Goal: Information Seeking & Learning: Learn about a topic

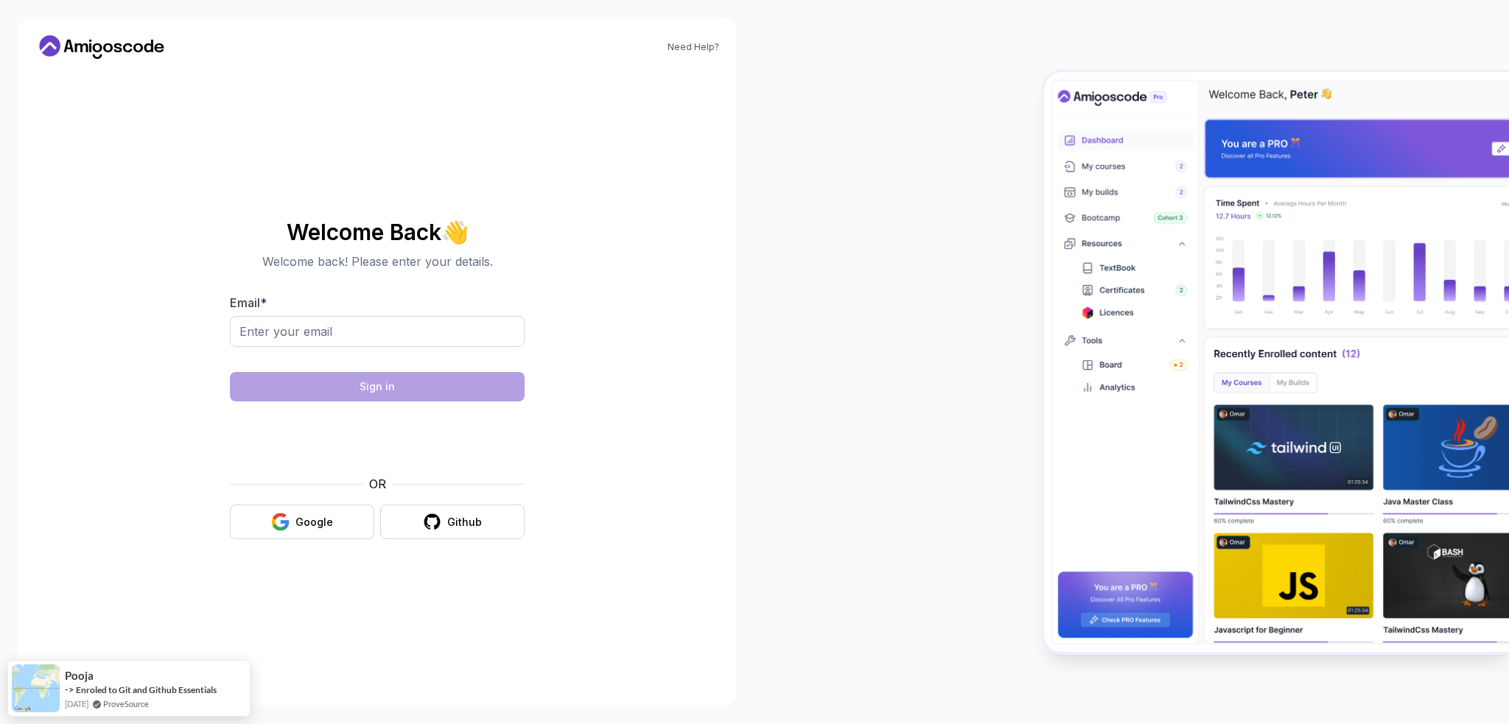
click at [389, 352] on div at bounding box center [377, 356] width 295 height 13
click at [391, 337] on input "Email *" at bounding box center [377, 331] width 295 height 31
type input "rafalwieczorek881@gmail.com"
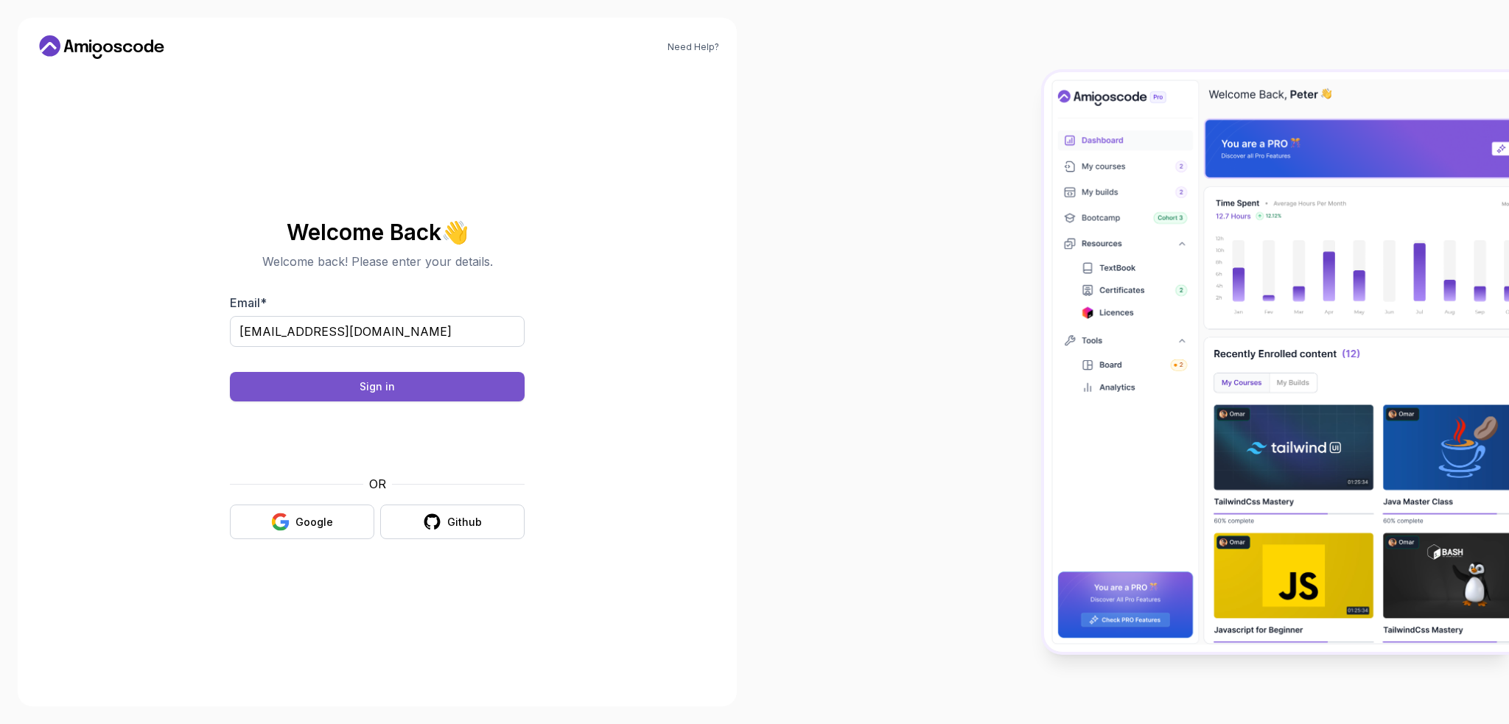
click at [418, 387] on button "Sign in" at bounding box center [377, 386] width 295 height 29
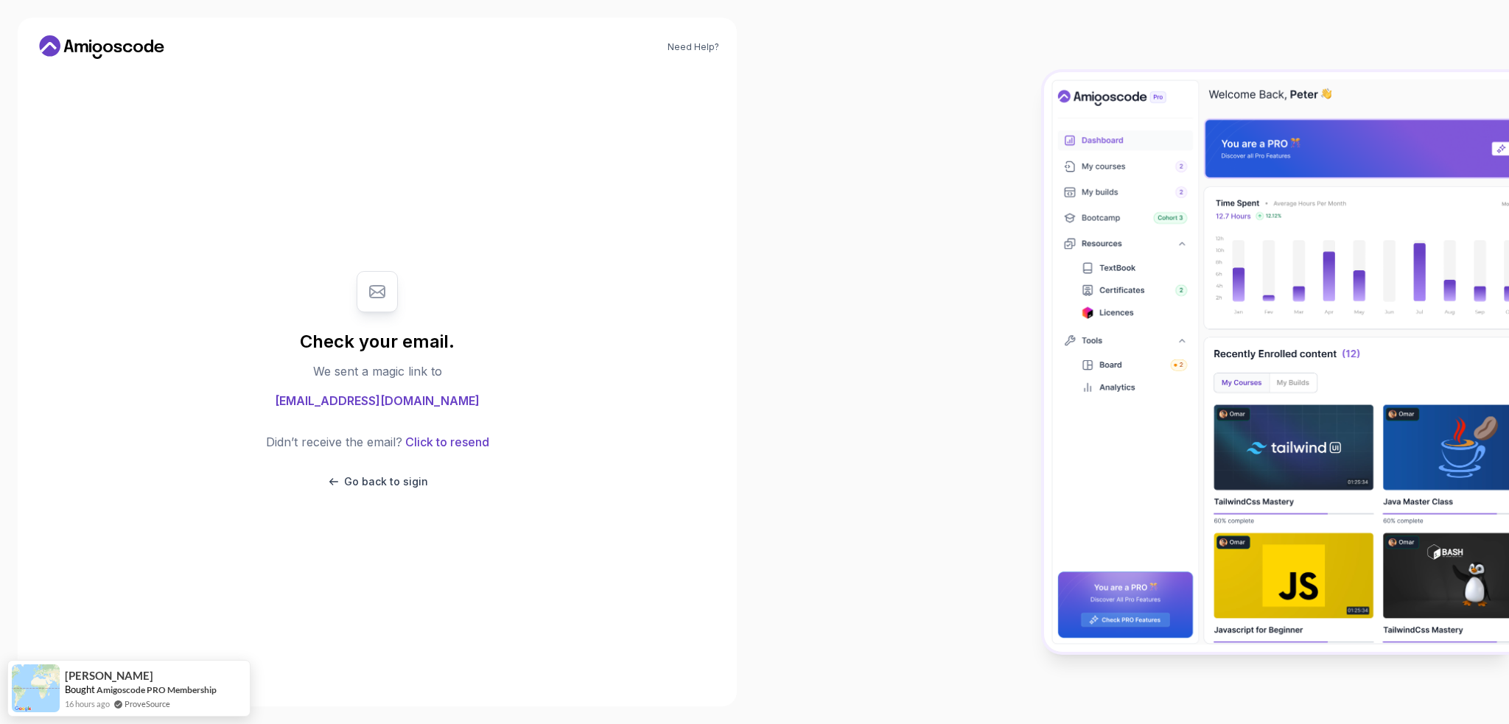
click at [962, 239] on body "Need Help? Check your email. We sent a magic link to rafalwieczorek881@gmail.co…" at bounding box center [754, 362] width 1509 height 724
click at [400, 482] on p "Go back to sigin" at bounding box center [386, 481] width 84 height 15
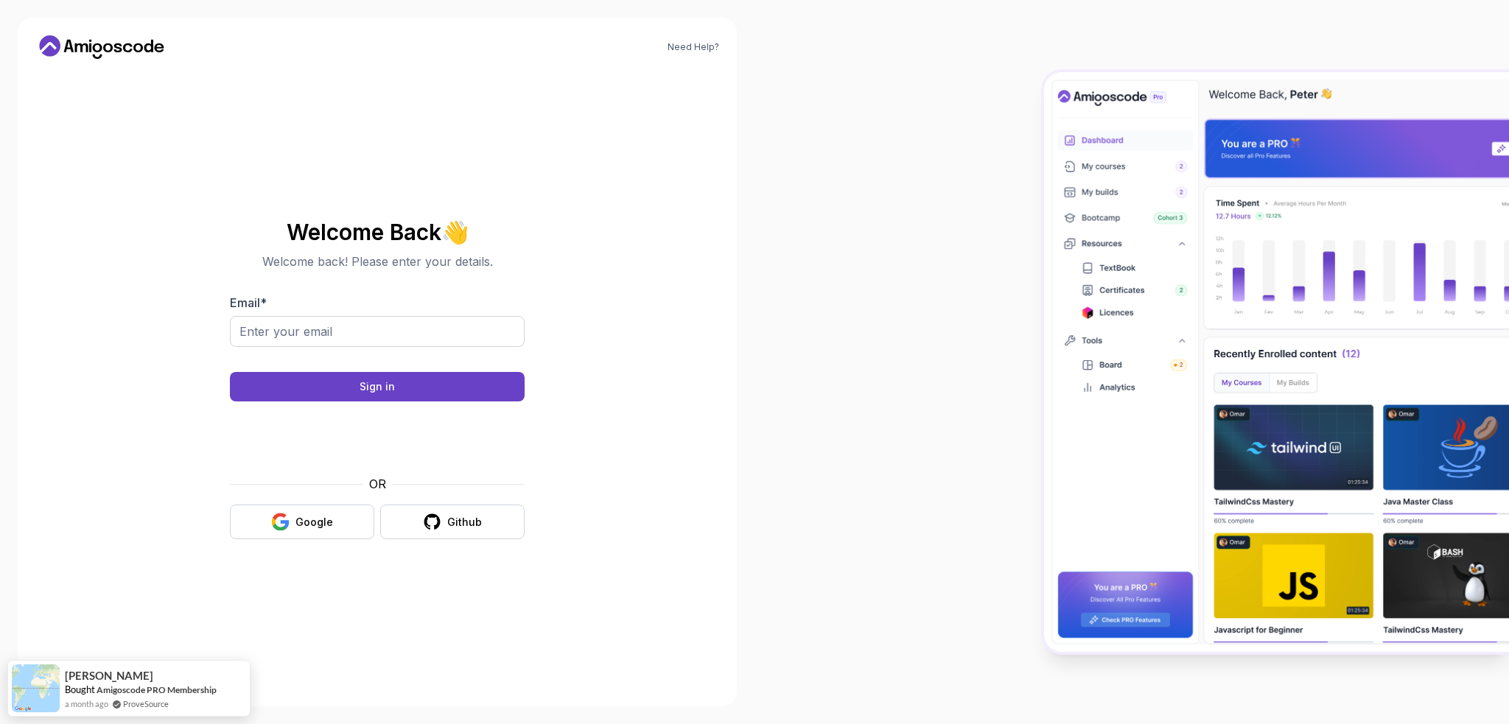
click at [94, 50] on icon at bounding box center [98, 47] width 10 height 9
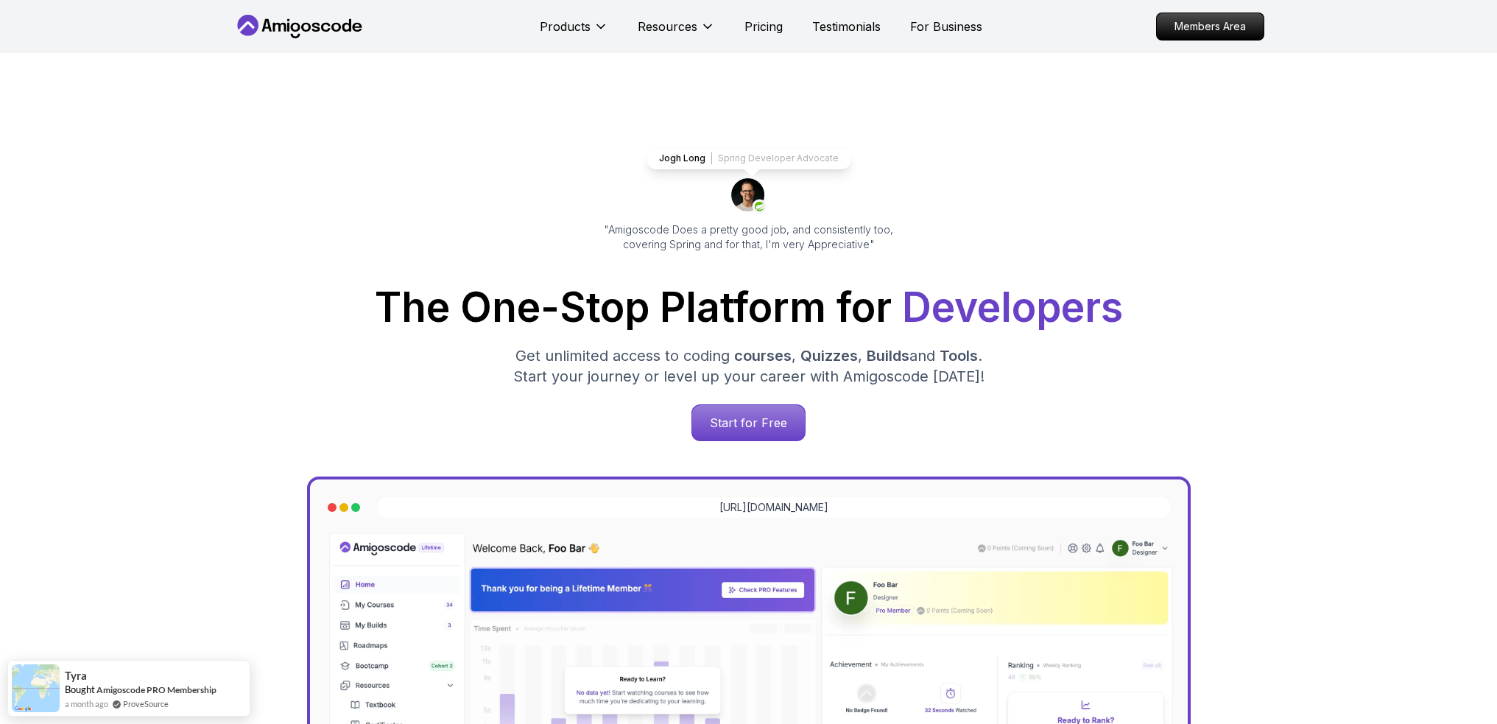
click at [278, 29] on icon at bounding box center [300, 27] width 133 height 24
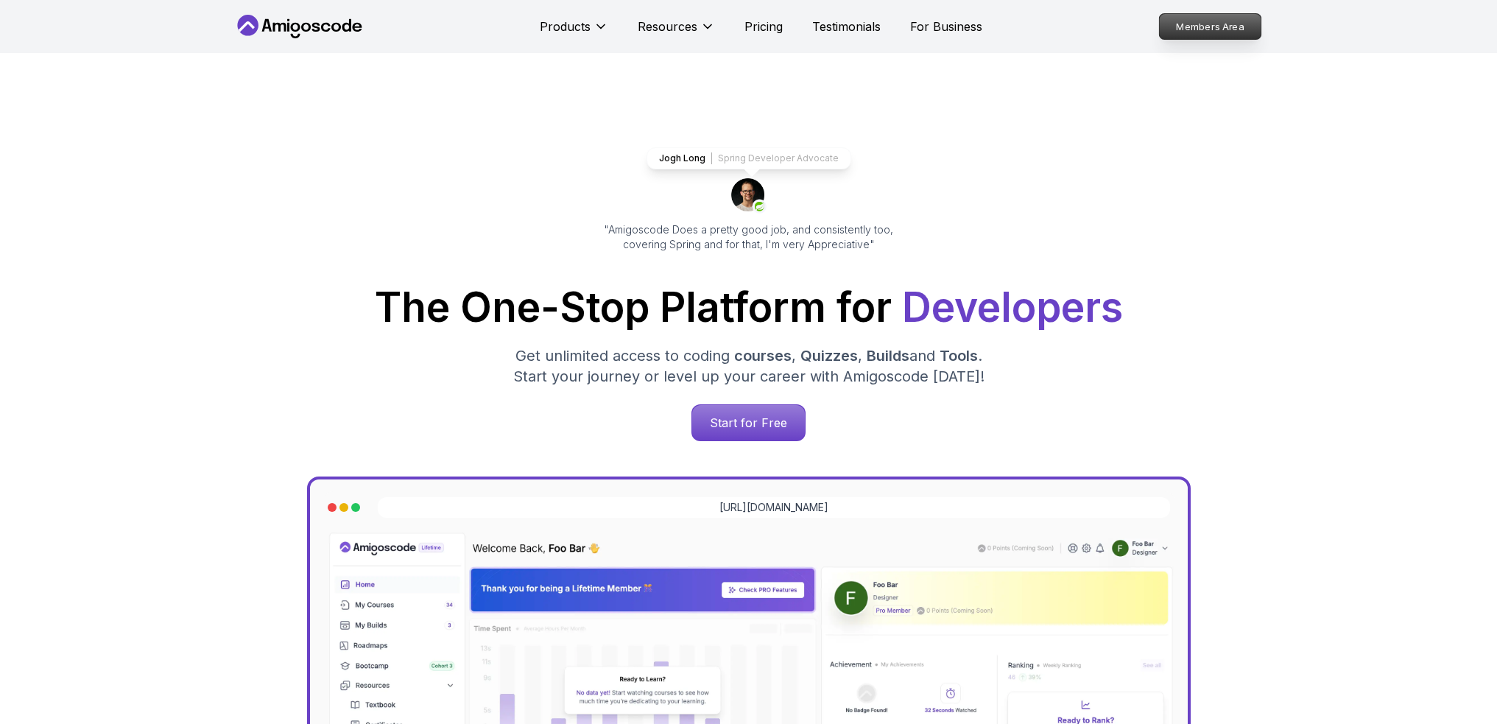
click at [1202, 19] on p "Members Area" at bounding box center [1210, 26] width 102 height 25
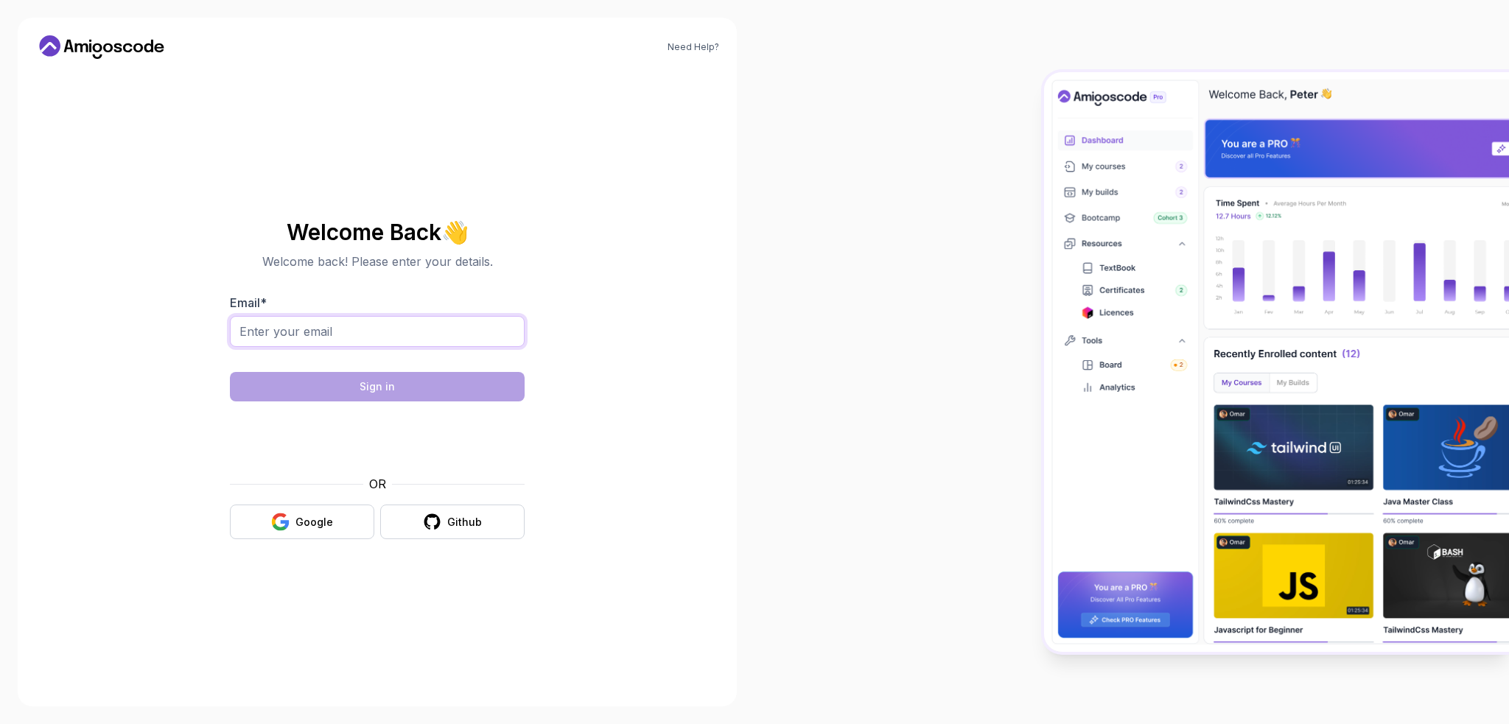
click at [330, 345] on input "Email *" at bounding box center [377, 331] width 295 height 31
type input "rafalwieczorek881@gmail.com"
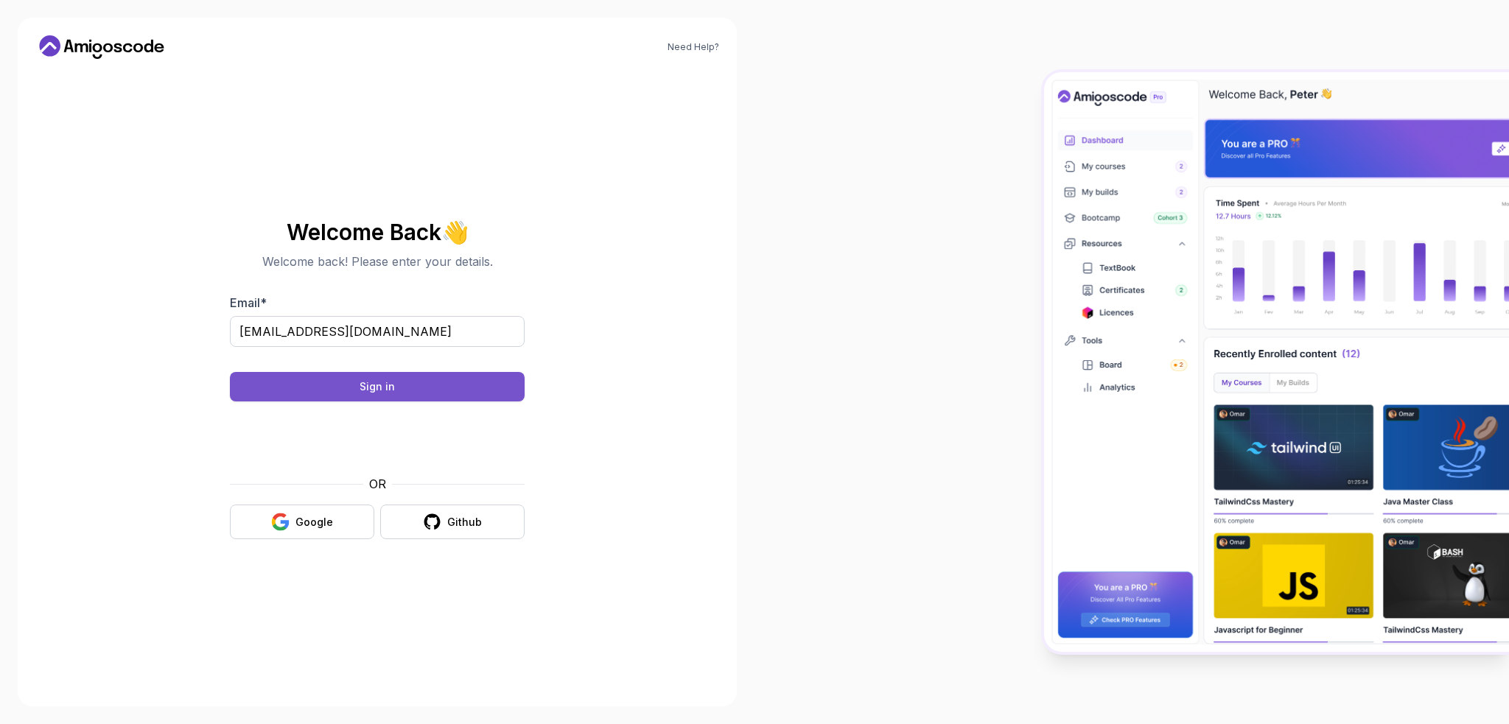
click at [376, 384] on div "Sign in" at bounding box center [376, 386] width 35 height 15
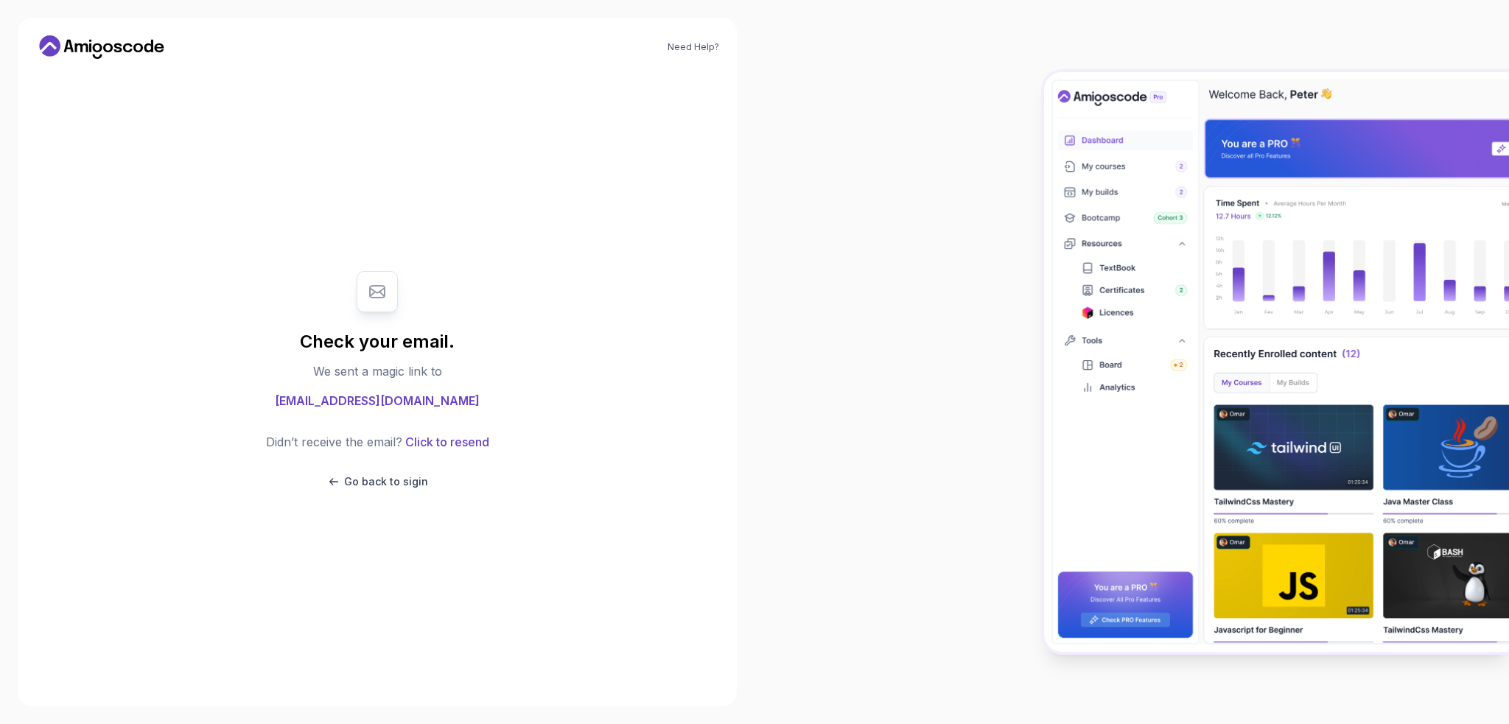
click at [373, 445] on p "Didn’t receive the email?" at bounding box center [334, 442] width 136 height 18
click at [392, 476] on p "Go back to sigin" at bounding box center [386, 481] width 84 height 15
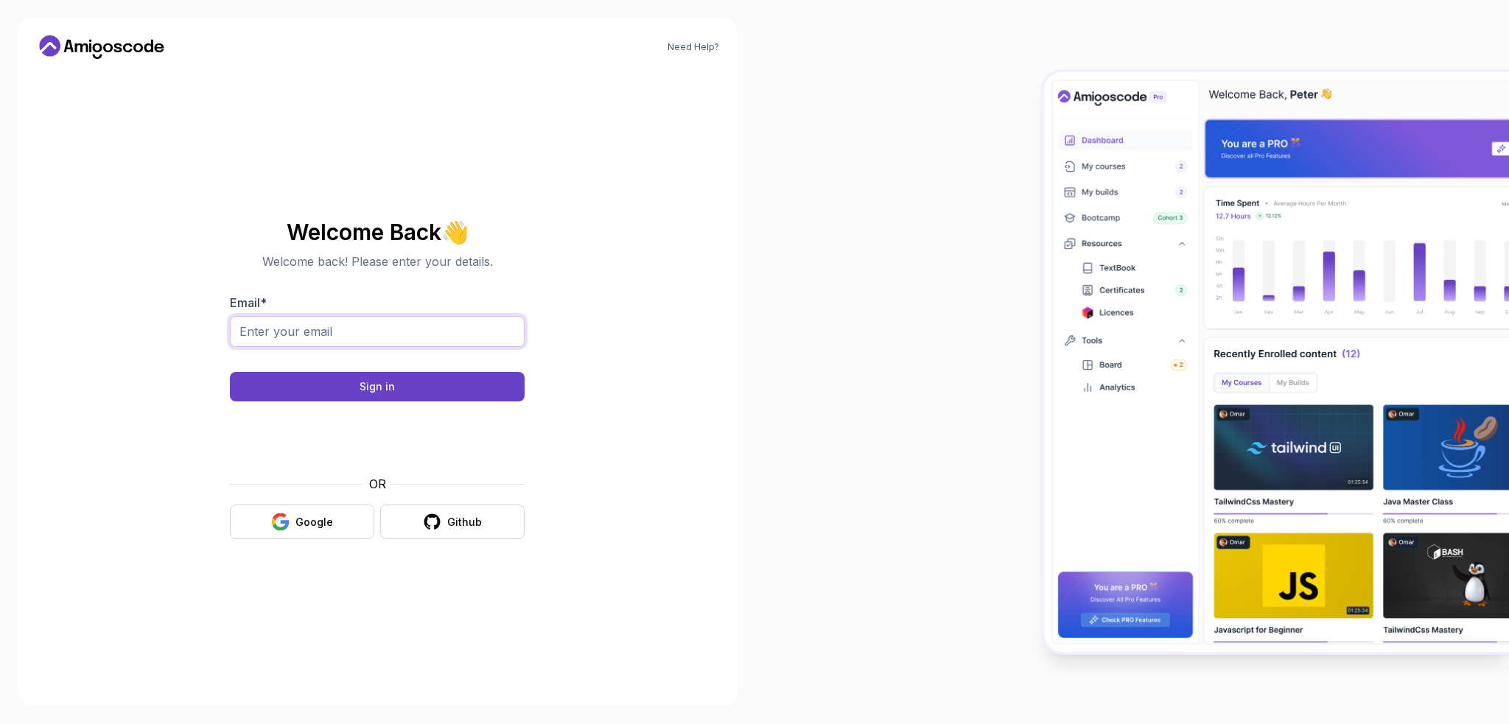
click at [377, 337] on input "Email *" at bounding box center [377, 331] width 295 height 31
click at [580, 211] on section "Welcome Back 👋 Welcome back! Please enter your details. Email * Sign in OR Goog…" at bounding box center [377, 380] width 495 height 348
click at [305, 331] on input "Email *" at bounding box center [377, 331] width 295 height 31
type input "rafalwieczorek881@gmail.com"
click at [477, 387] on button "Sign in" at bounding box center [377, 386] width 295 height 29
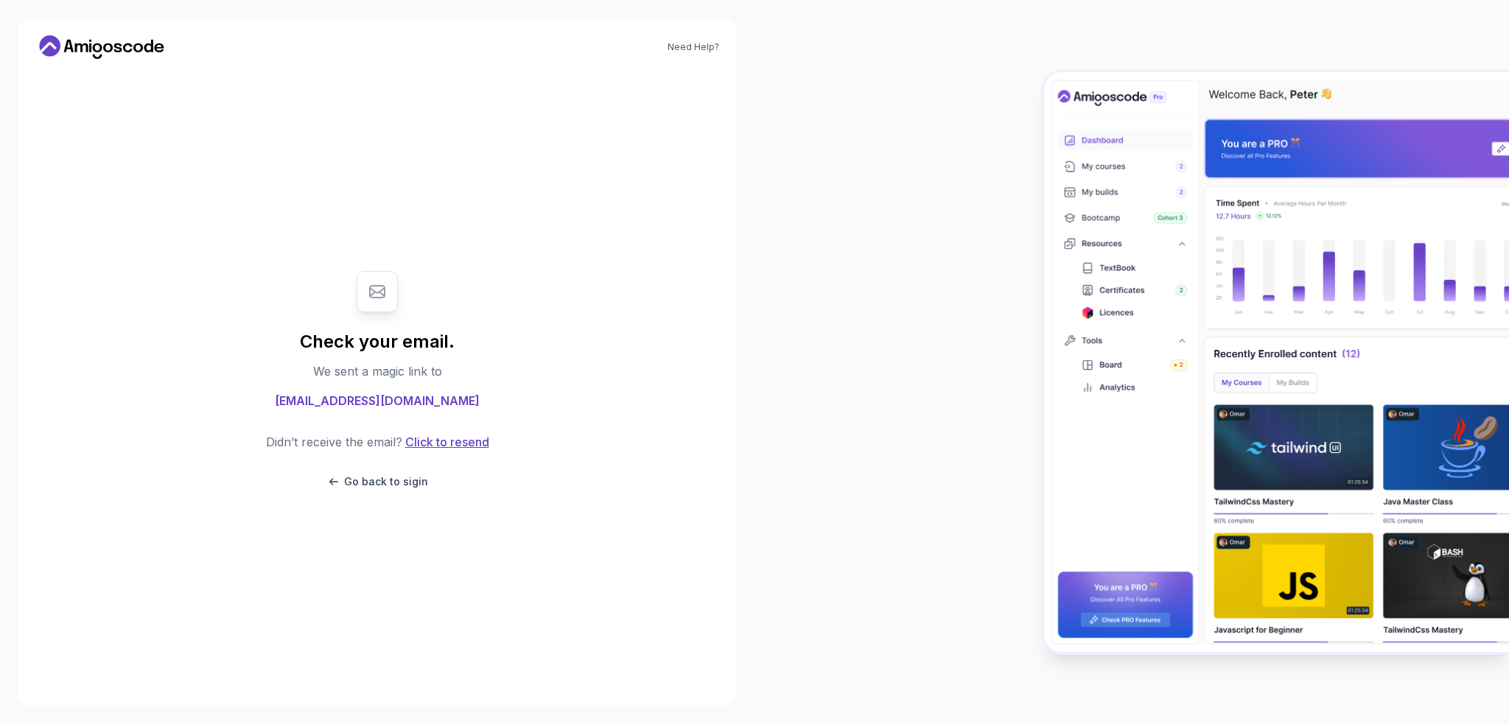
click at [438, 446] on button "Click to resend" at bounding box center [445, 442] width 87 height 18
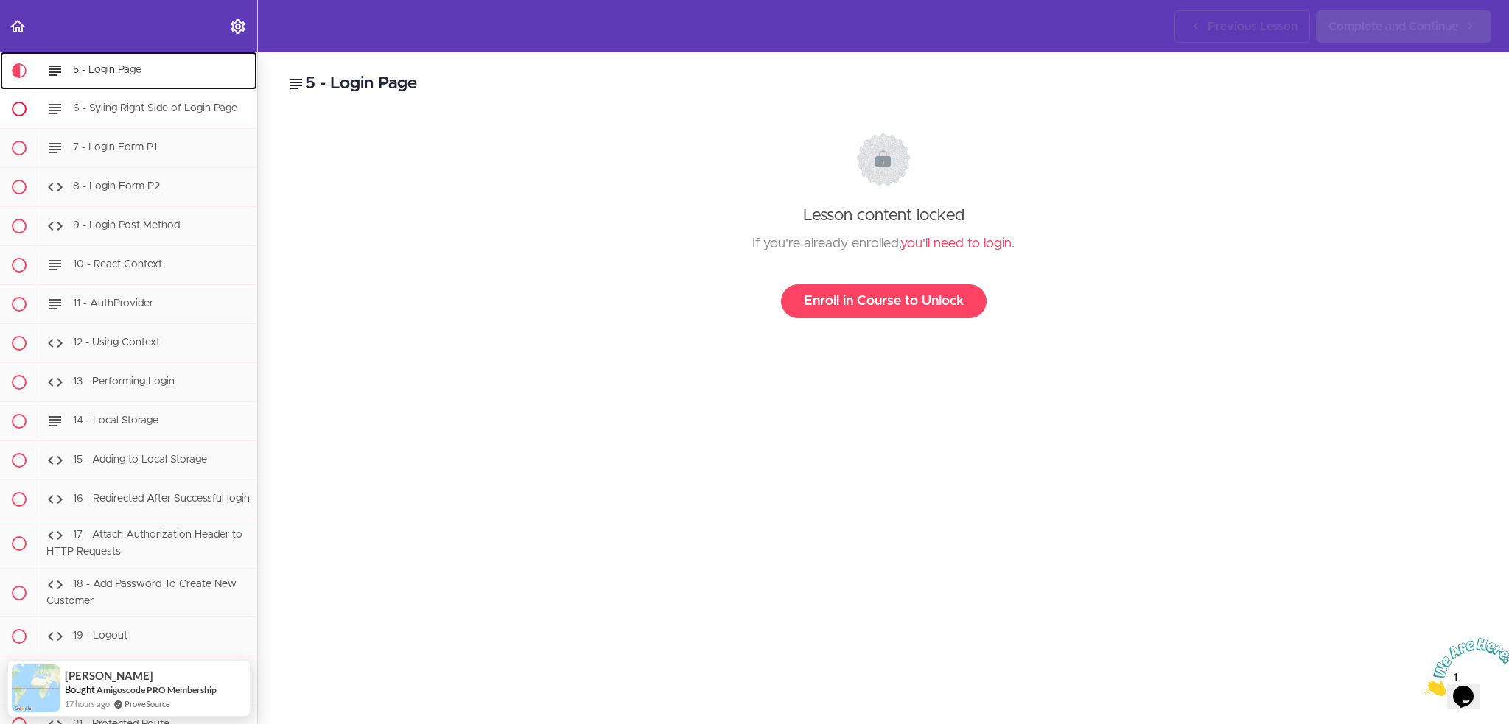
click at [164, 102] on ul "1 - Intro 2 - Section Intro 3 - Installing React Router" at bounding box center [128, 525] width 257 height 1260
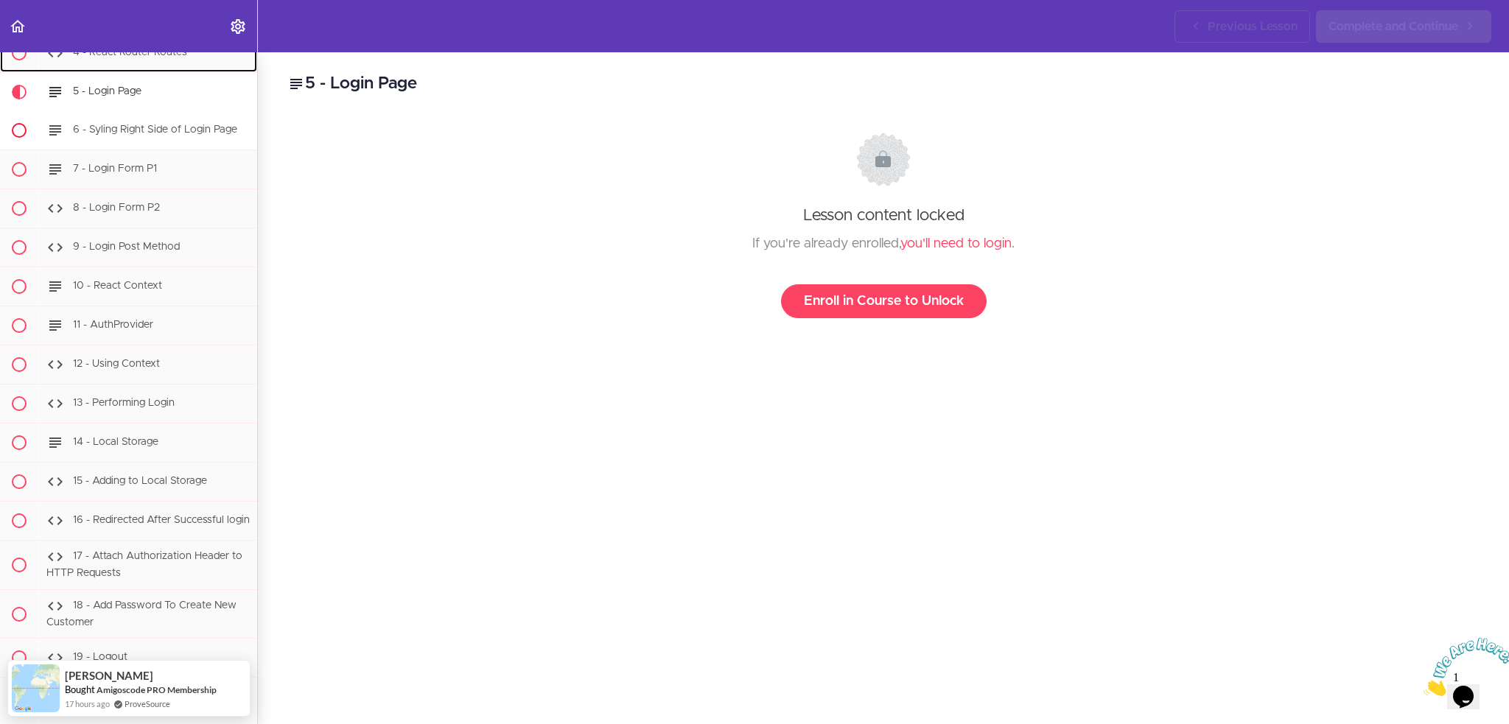
click at [164, 69] on div "4 - React Router Routes" at bounding box center [147, 53] width 219 height 32
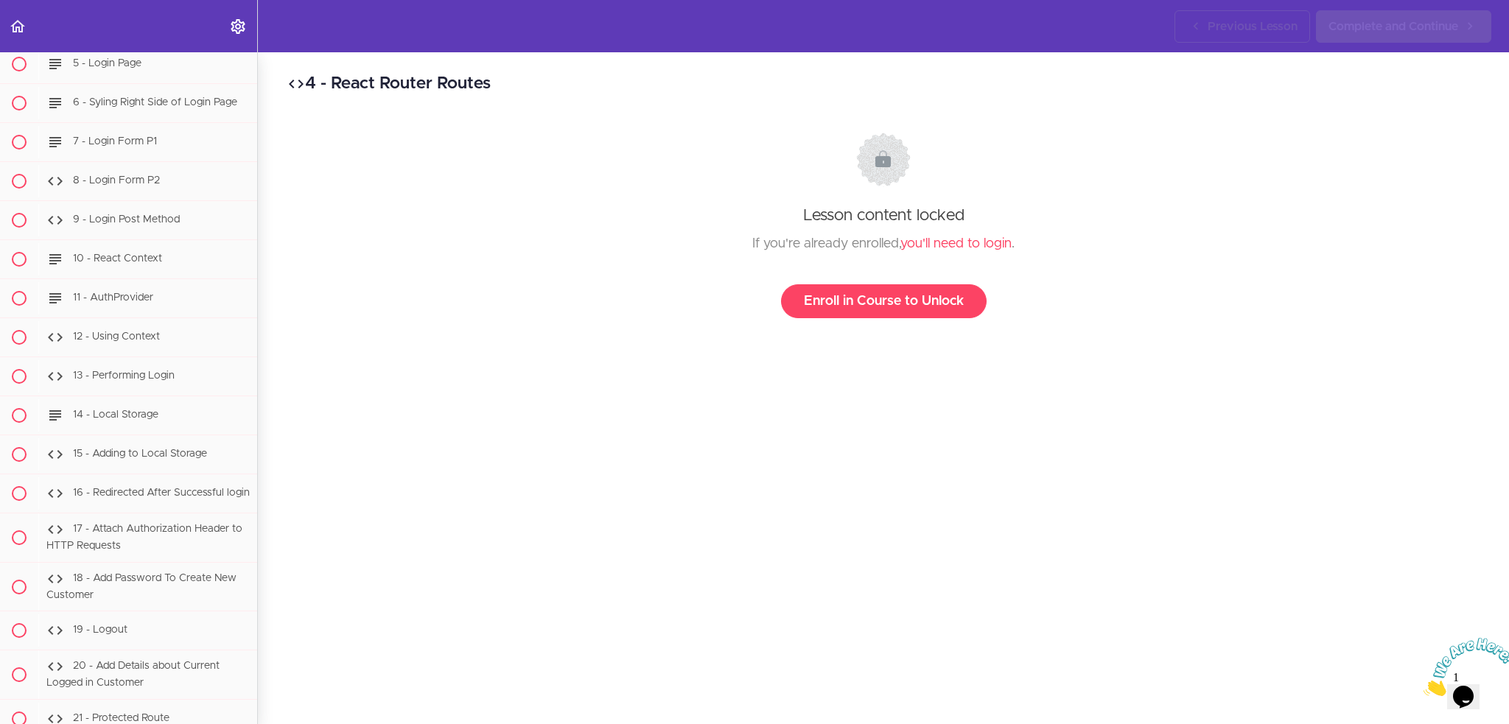
click at [162, 75] on ul "1 - Intro 2 - Section Intro 3 - Installing React Router" at bounding box center [128, 520] width 257 height 1260
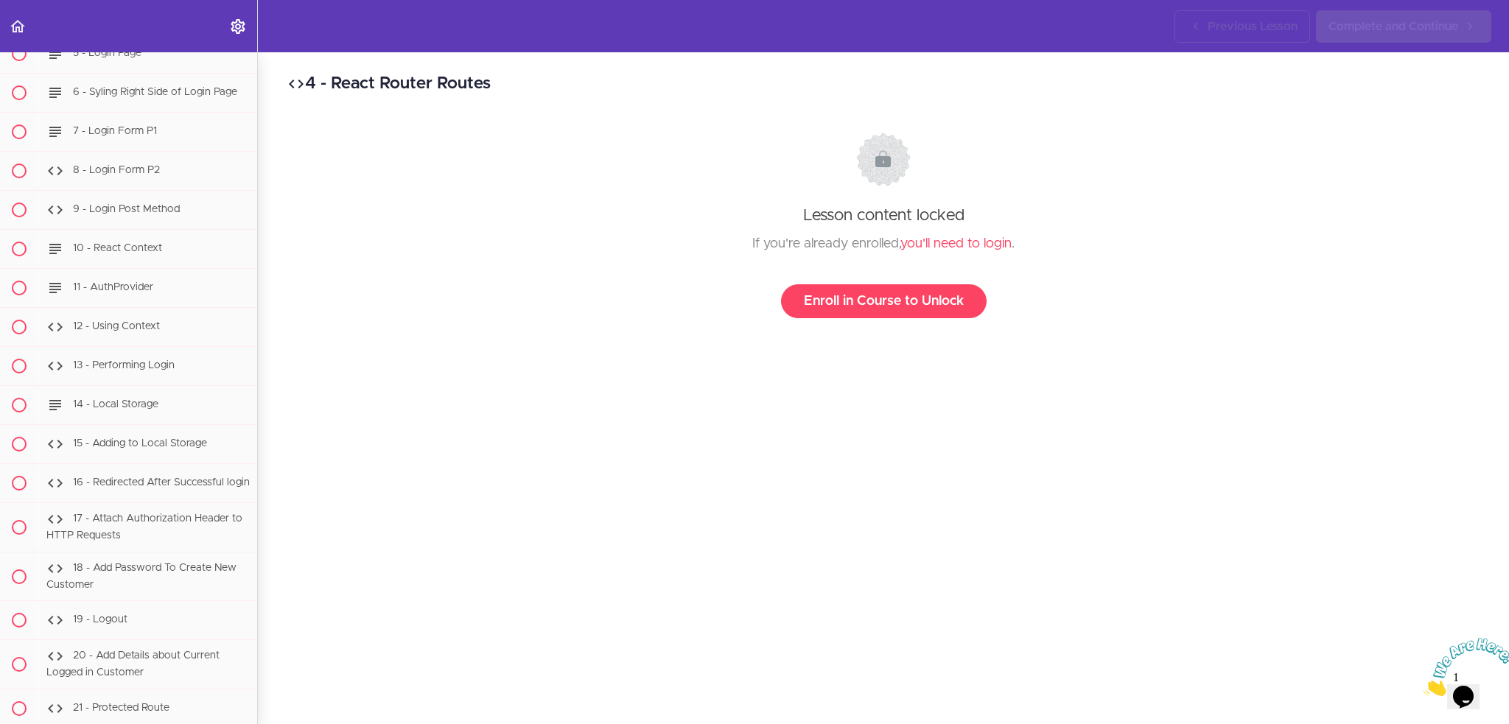
scroll to position [23046, 0]
click at [27, 26] on link "Back to course curriculum" at bounding box center [18, 26] width 37 height 52
